Goal: Navigation & Orientation: Find specific page/section

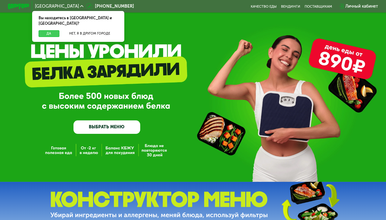
click at [54, 30] on button "Да" at bounding box center [49, 33] width 21 height 6
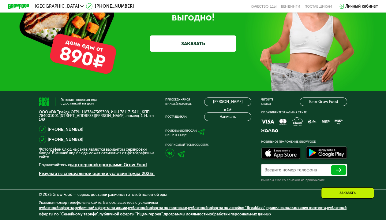
scroll to position [1590, 0]
drag, startPoint x: 93, startPoint y: 135, endPoint x: 57, endPoint y: 128, distance: 36.2
click at [57, 106] on div "Готовая полезная еда с доставкой на дом" at bounding box center [97, 102] width 117 height 9
copy div "Готовая полезная еда с доставкой на дом"
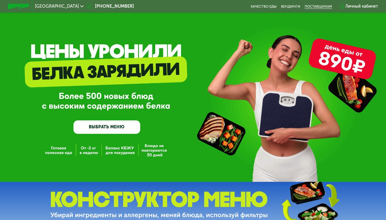
click at [322, 7] on div "поставщикам" at bounding box center [318, 6] width 28 height 4
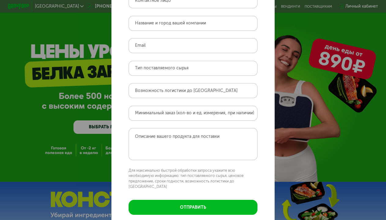
scroll to position [50, 0]
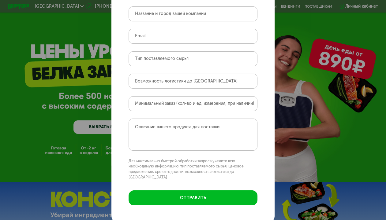
click at [308, 144] on div "Поставщикам Контактное лицо Название и город вашей компании Email Тип поставляе…" at bounding box center [193, 110] width 386 height 220
